Goal: Information Seeking & Learning: Learn about a topic

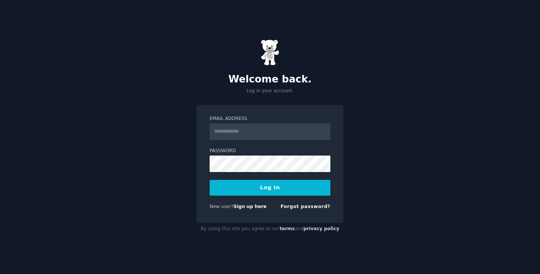
type input "**********"
click at [310, 184] on button "Log In" at bounding box center [270, 188] width 121 height 16
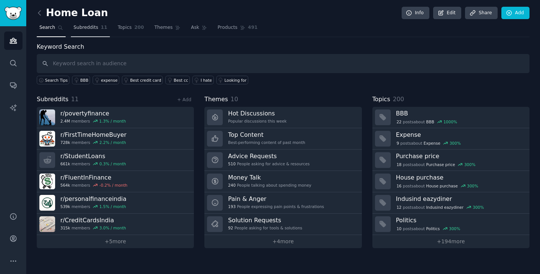
click at [79, 31] on link "Subreddits 11" at bounding box center [90, 29] width 39 height 15
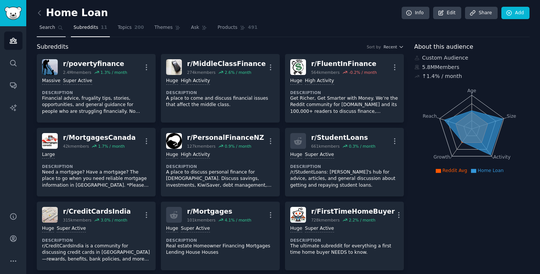
click at [58, 29] on icon at bounding box center [60, 27] width 5 height 5
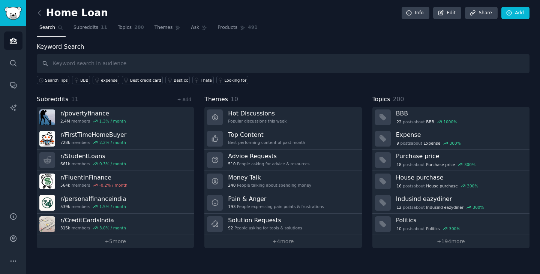
click at [385, 39] on div "Home Loan Info Edit Share Add Search Subreddits 11 Topics 200 Themes Ask Produc…" at bounding box center [283, 129] width 493 height 238
click at [252, 58] on input "text" at bounding box center [283, 63] width 493 height 19
type input "credit cards"
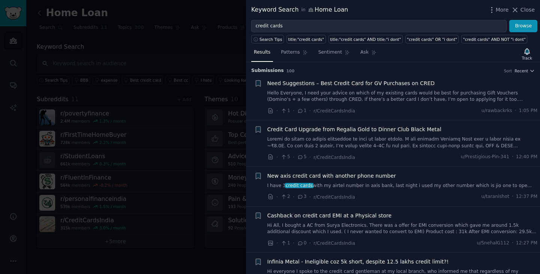
click at [379, 85] on span "Need Suggestions – Best Credit Card for GV Purchases on CRED" at bounding box center [351, 83] width 168 height 8
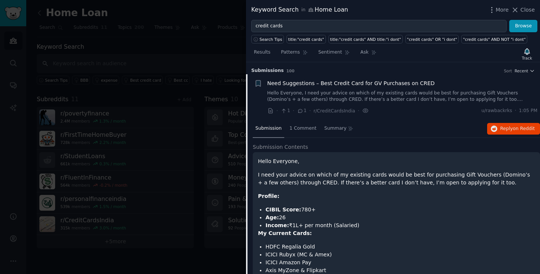
click at [379, 85] on span "Need Suggestions – Best Credit Card for GV Purchases on CRED" at bounding box center [351, 83] width 168 height 8
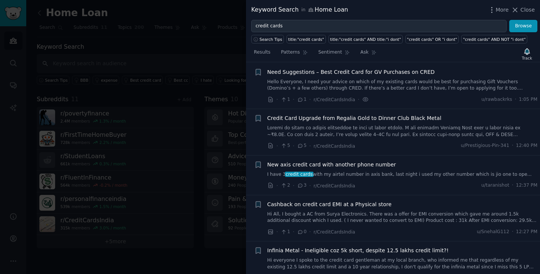
scroll to position [12, 0]
click at [376, 165] on span "New axis credit card with another phone number" at bounding box center [331, 164] width 129 height 8
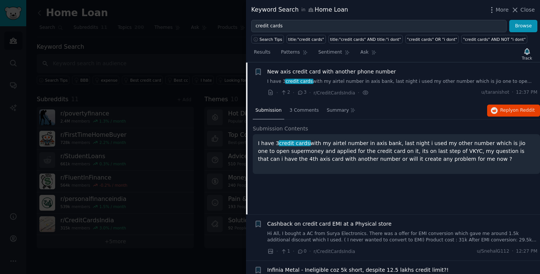
scroll to position [104, 0]
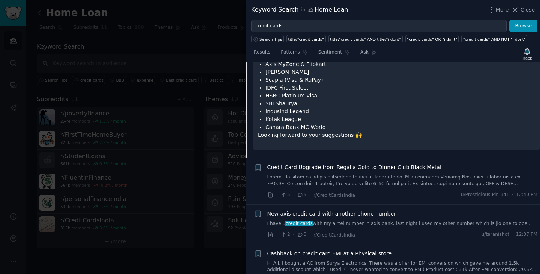
scroll to position [225, 0]
